Goal: Transaction & Acquisition: Download file/media

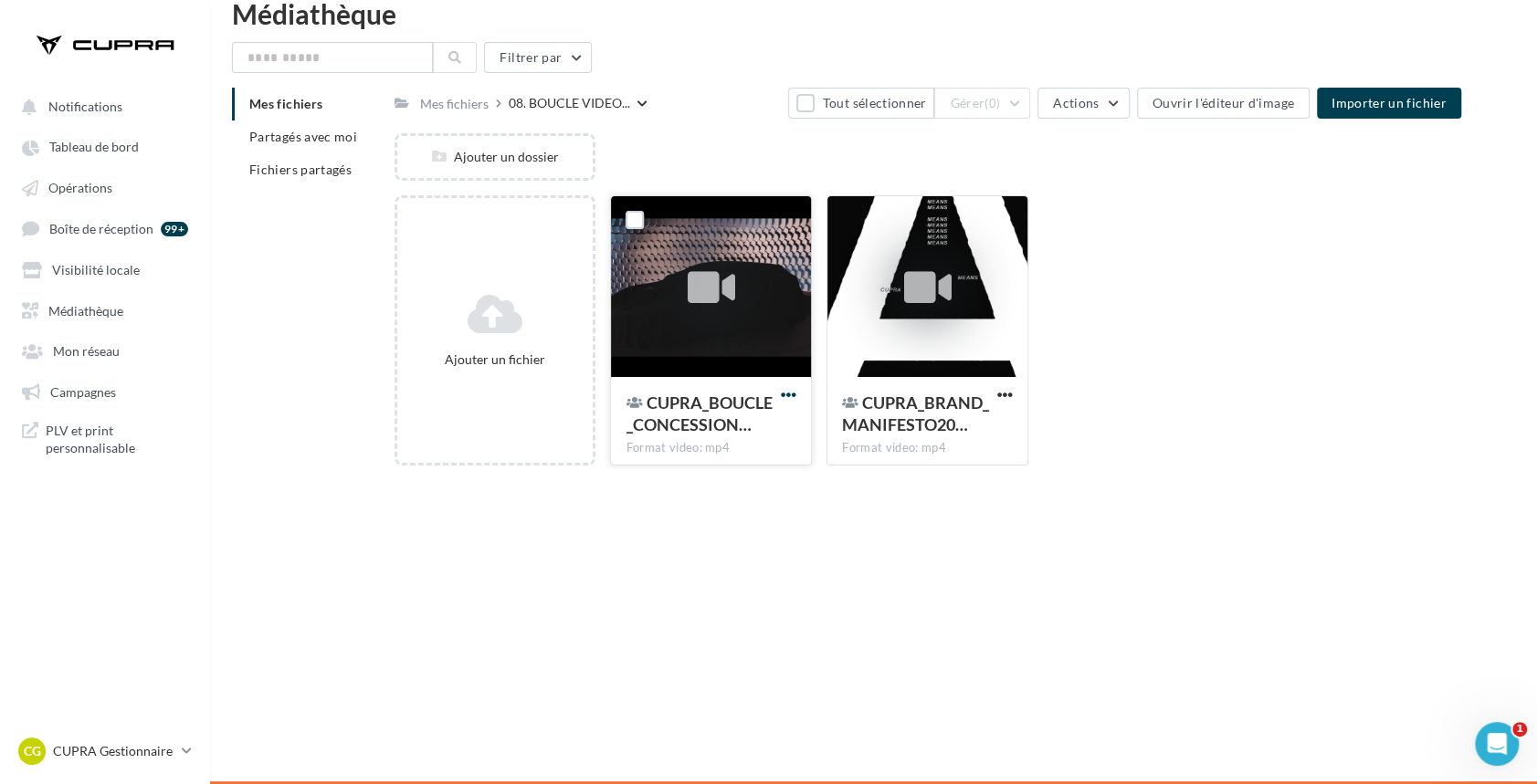
click at [789, 394] on span "button" at bounding box center [789, 394] width 16 height 16
click at [962, 660] on div "Notifications Tableau de bord Opérations" at bounding box center [768, 392] width 1537 height 784
click at [797, 393] on span "button" at bounding box center [789, 394] width 16 height 16
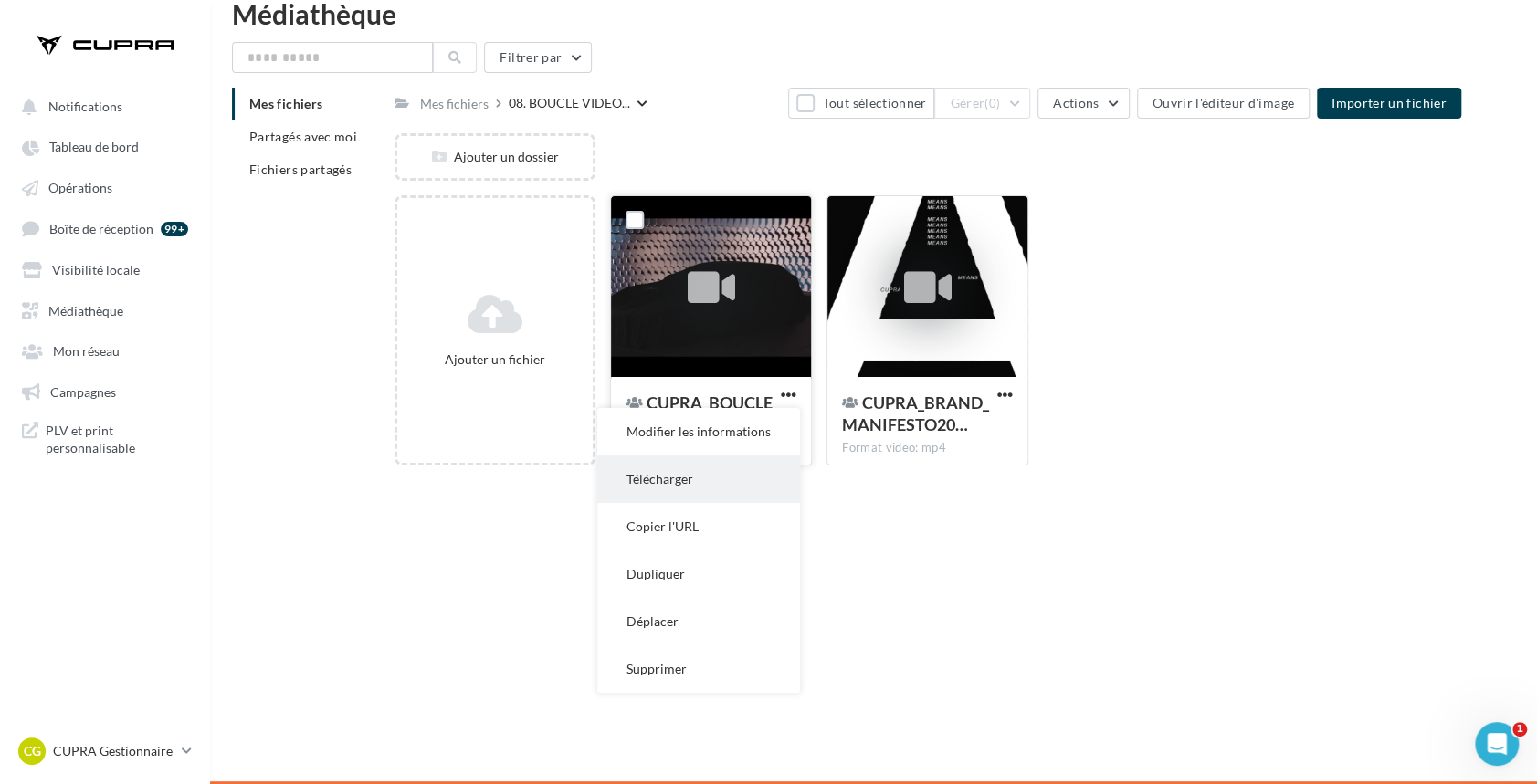
click at [688, 466] on button "Télécharger" at bounding box center [698, 479] width 203 height 47
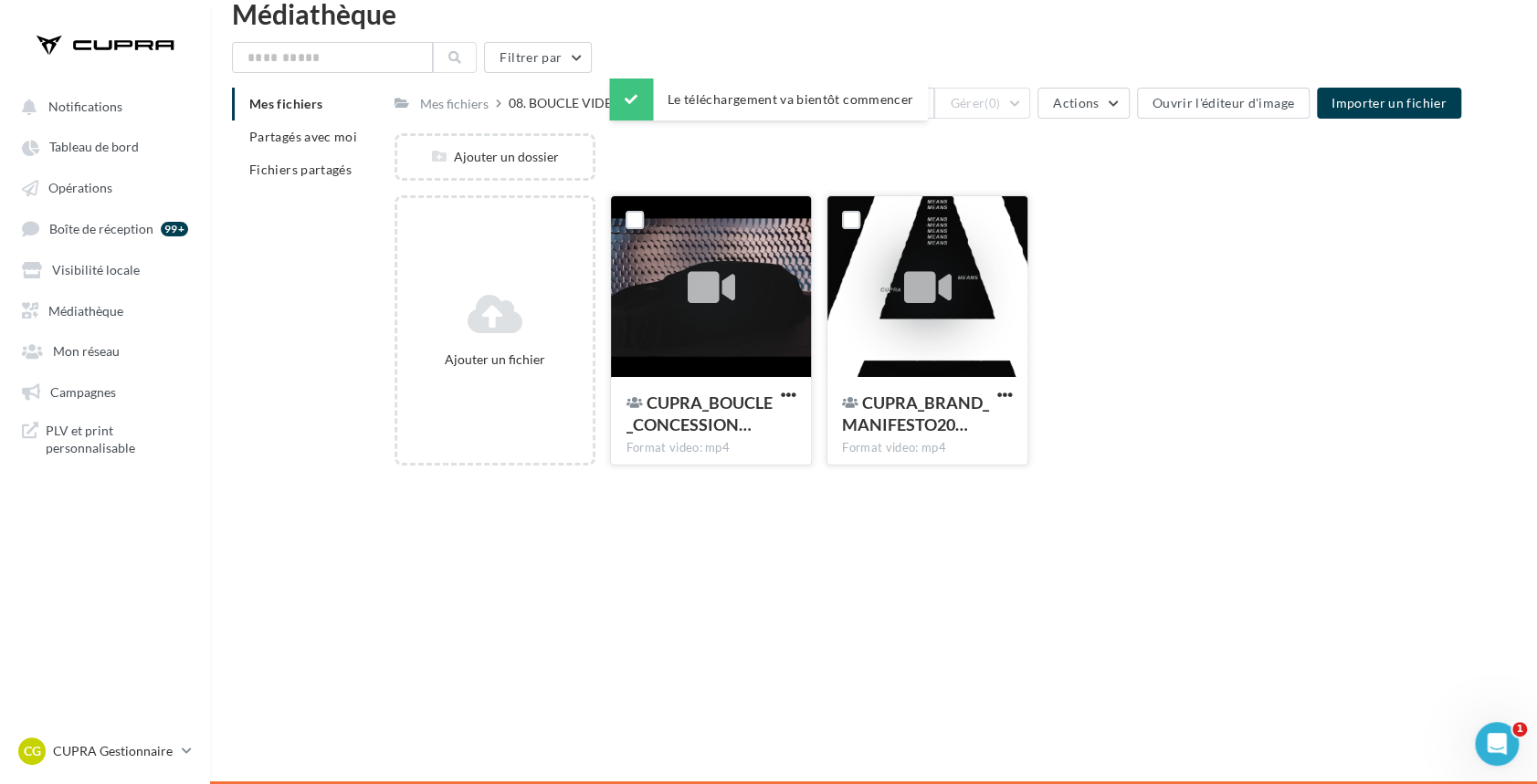
click at [1003, 384] on div "CUPRA_BRAND_MANIFESTO20… Format video: mp4" at bounding box center [927, 420] width 200 height 86
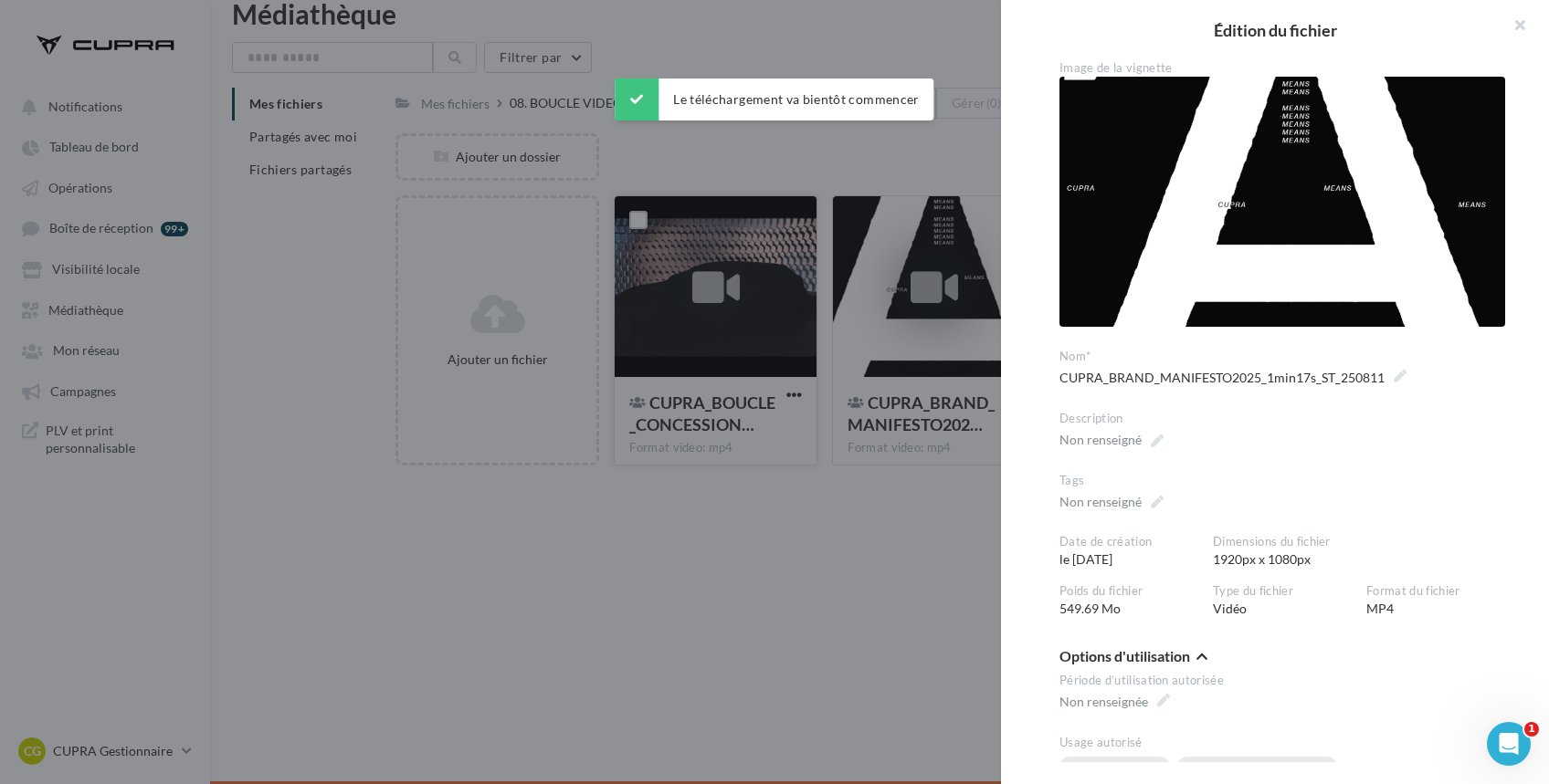
click at [1023, 385] on div "**********" at bounding box center [1282, 411] width 562 height 703
click at [978, 416] on div at bounding box center [774, 392] width 1549 height 784
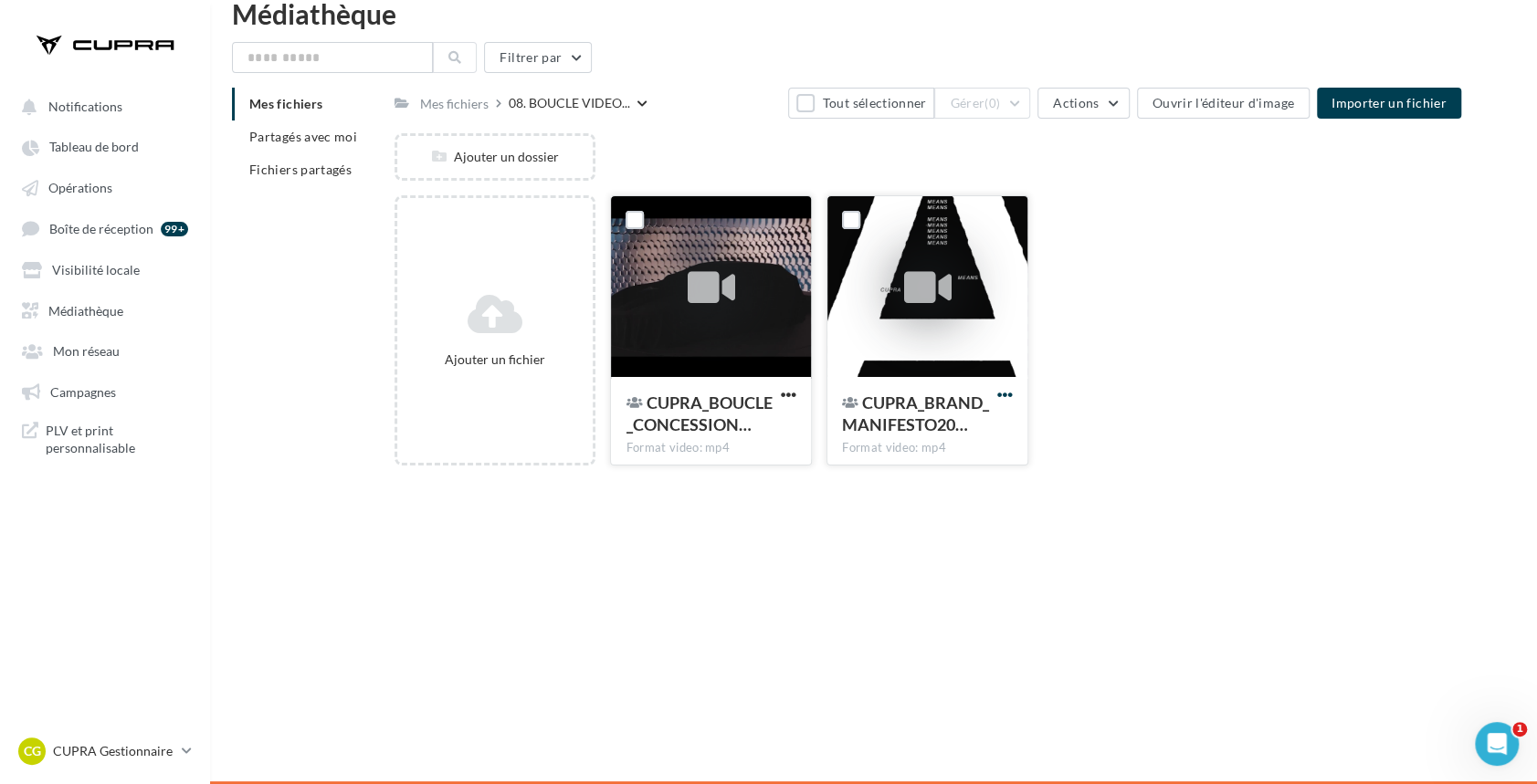
click at [1005, 397] on span "button" at bounding box center [1005, 394] width 16 height 16
click at [896, 473] on button "Télécharger" at bounding box center [915, 479] width 203 height 47
click at [794, 392] on span "button" at bounding box center [789, 394] width 16 height 16
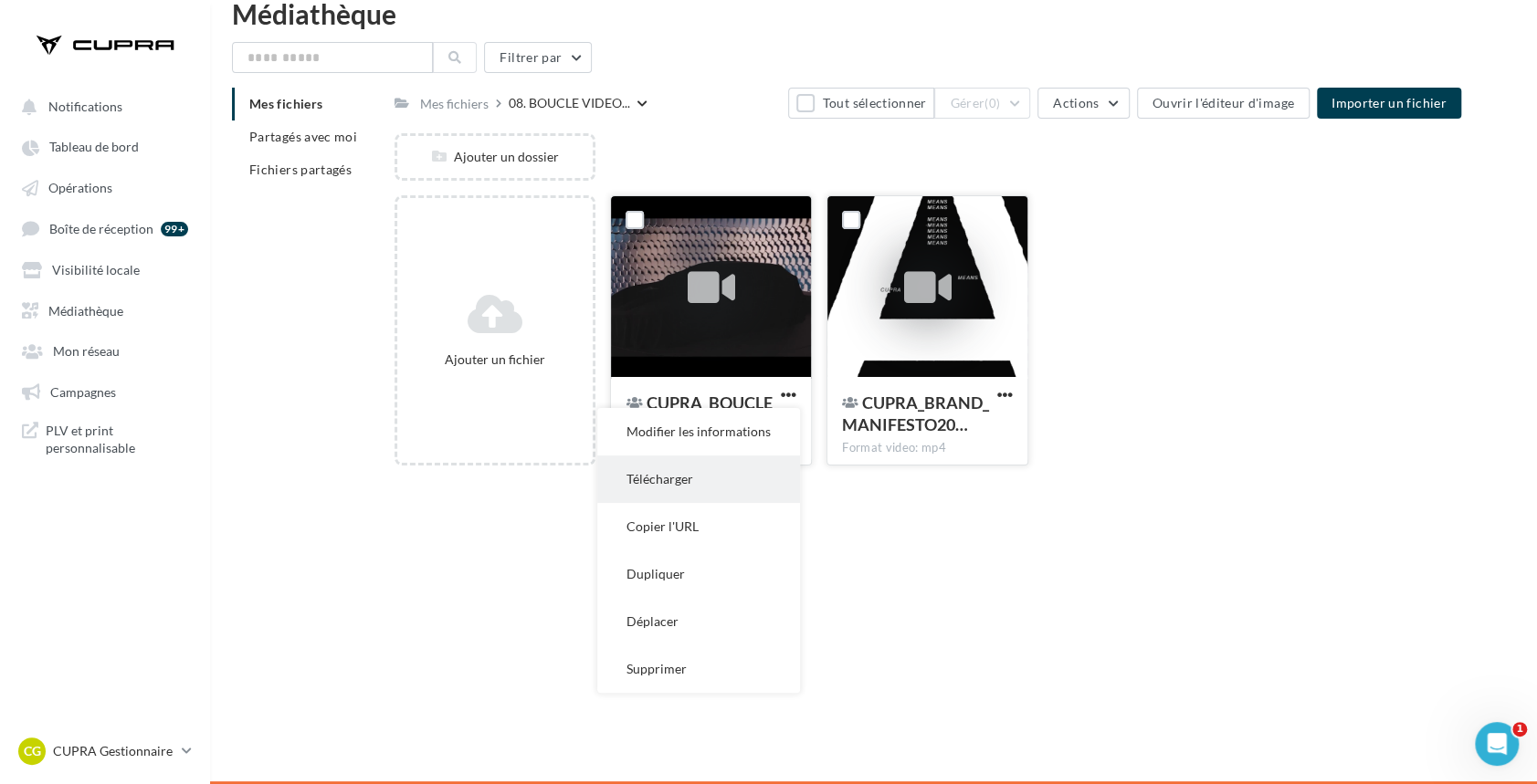
click at [700, 474] on button "Télécharger" at bounding box center [698, 479] width 203 height 47
